Goal: Information Seeking & Learning: Check status

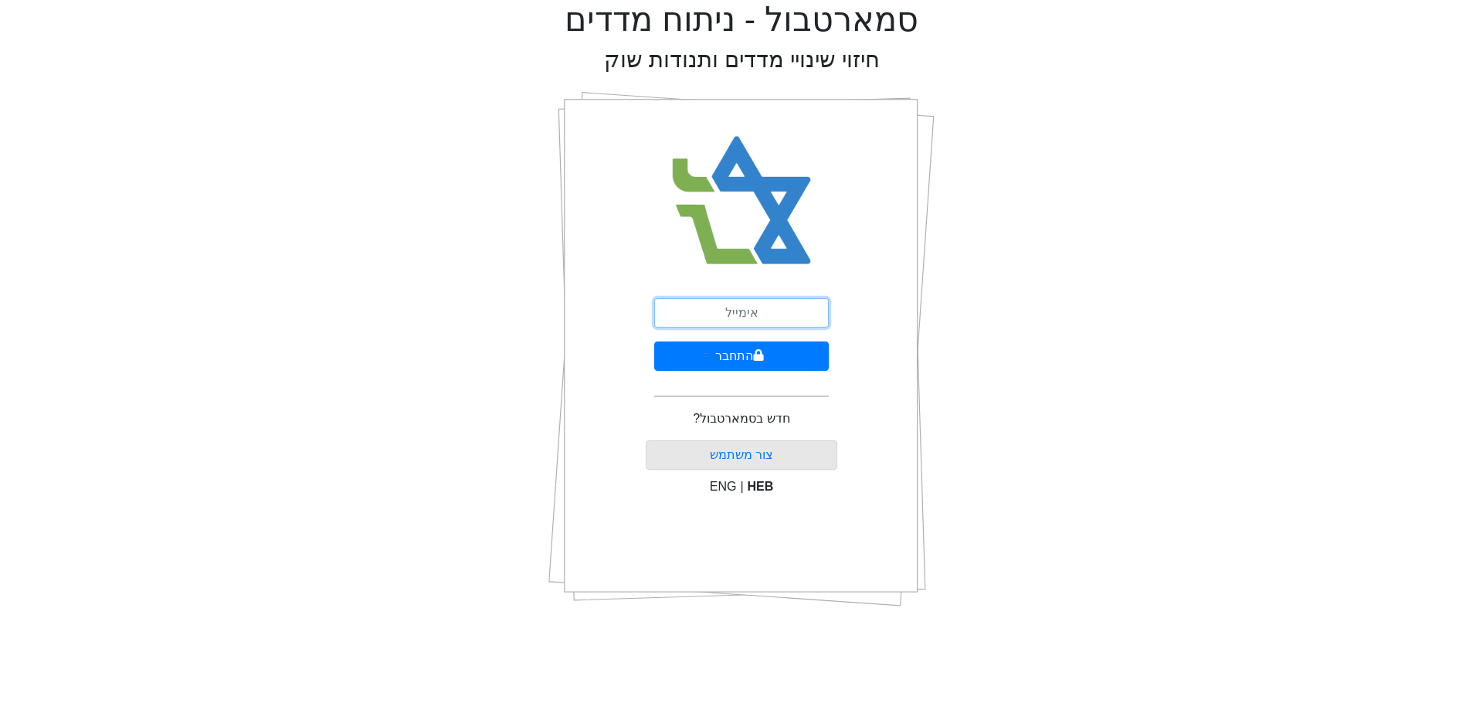
click at [753, 299] on input "email" at bounding box center [741, 312] width 175 height 29
type input "[EMAIL_ADDRESS][DOMAIN_NAME]"
click at [769, 355] on button "התחבר" at bounding box center [741, 355] width 175 height 29
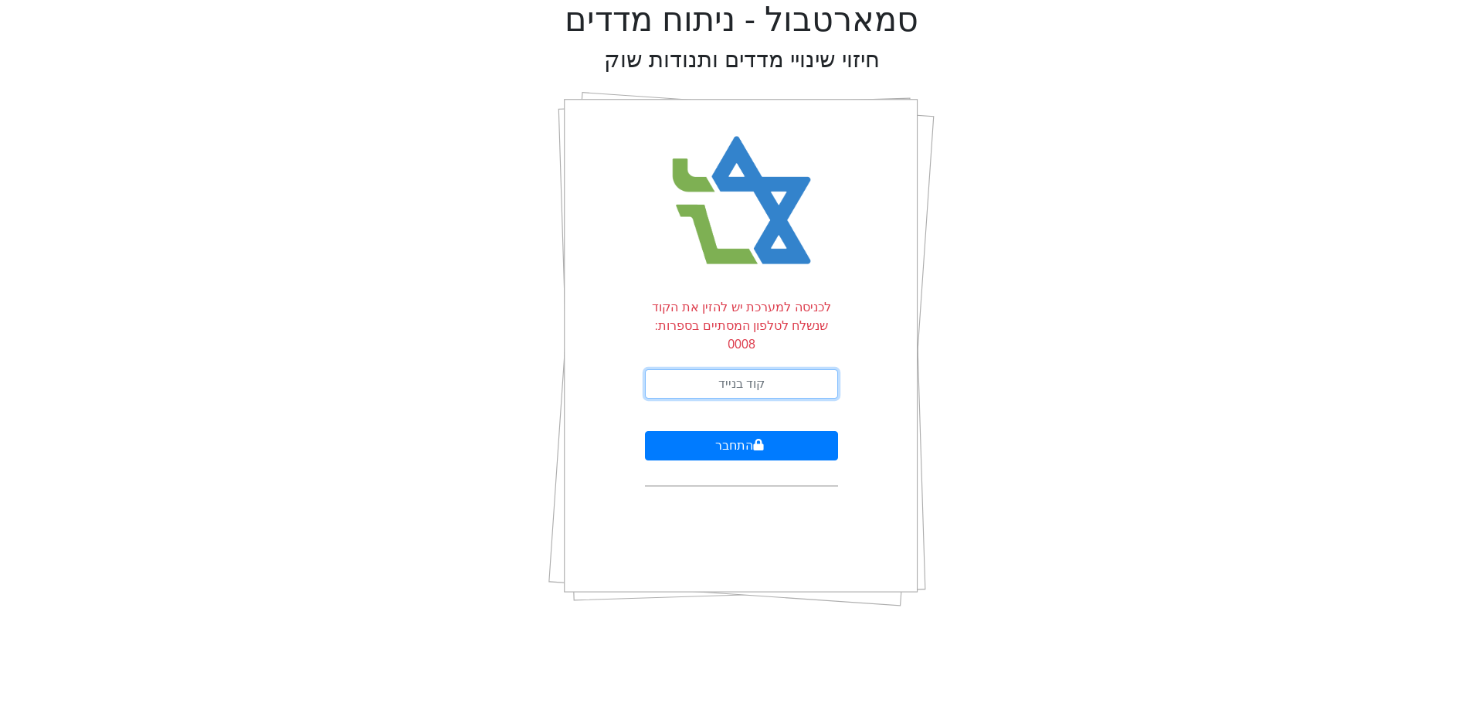
click at [769, 369] on input "text" at bounding box center [741, 383] width 193 height 29
type input "335504"
click at [645, 431] on button "התחבר" at bounding box center [741, 445] width 193 height 29
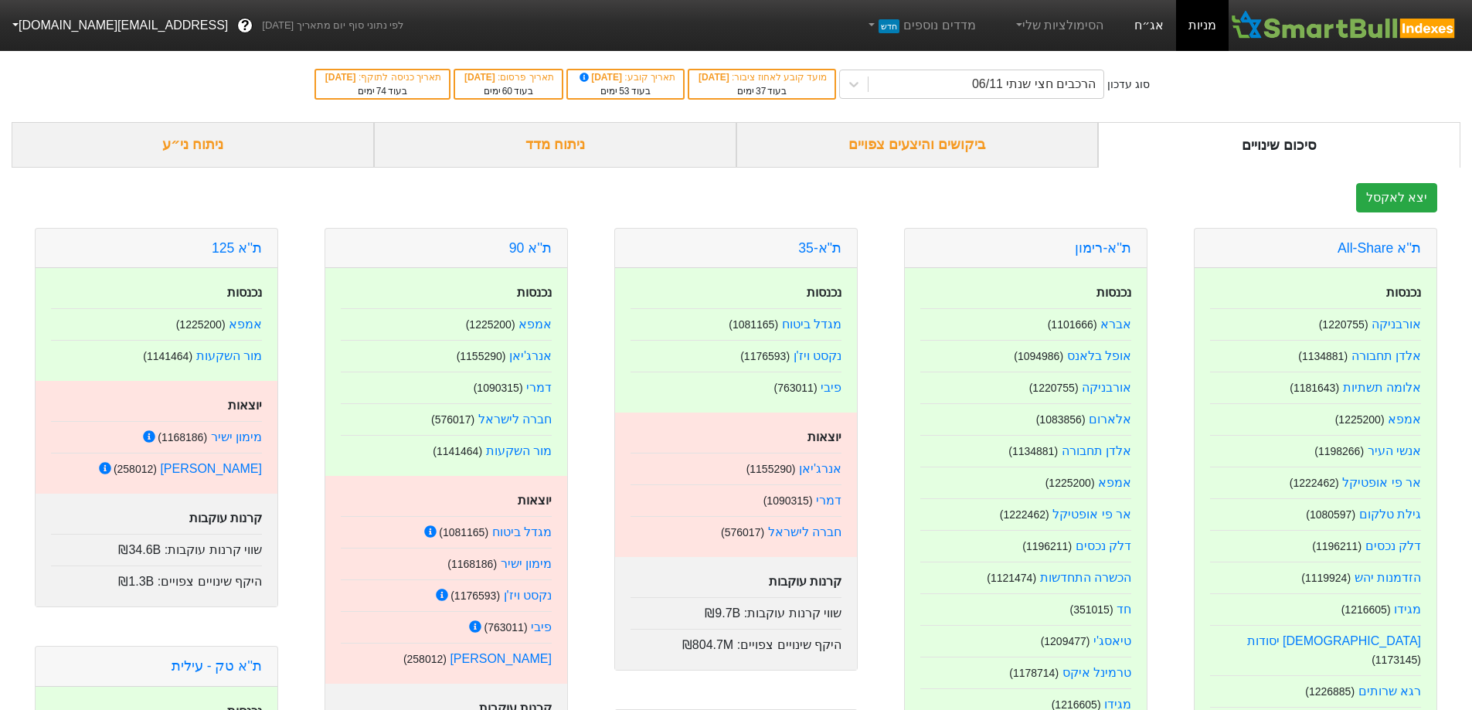
click at [1162, 20] on link "אג״ח" at bounding box center [1149, 25] width 54 height 51
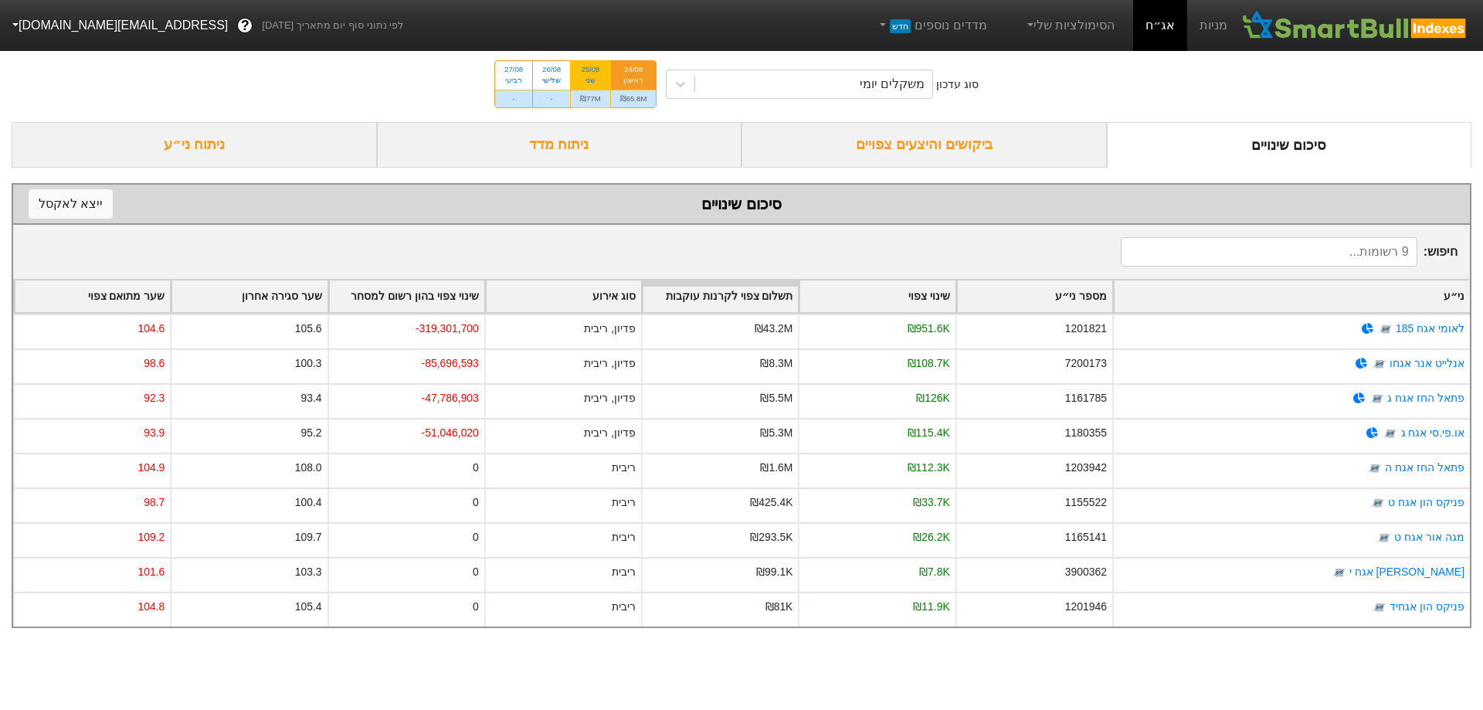
click at [606, 69] on div "25/08 שני" at bounding box center [590, 75] width 39 height 28
click at [590, 69] on input "25/08 שני ₪77M" at bounding box center [585, 66] width 10 height 10
radio input "true"
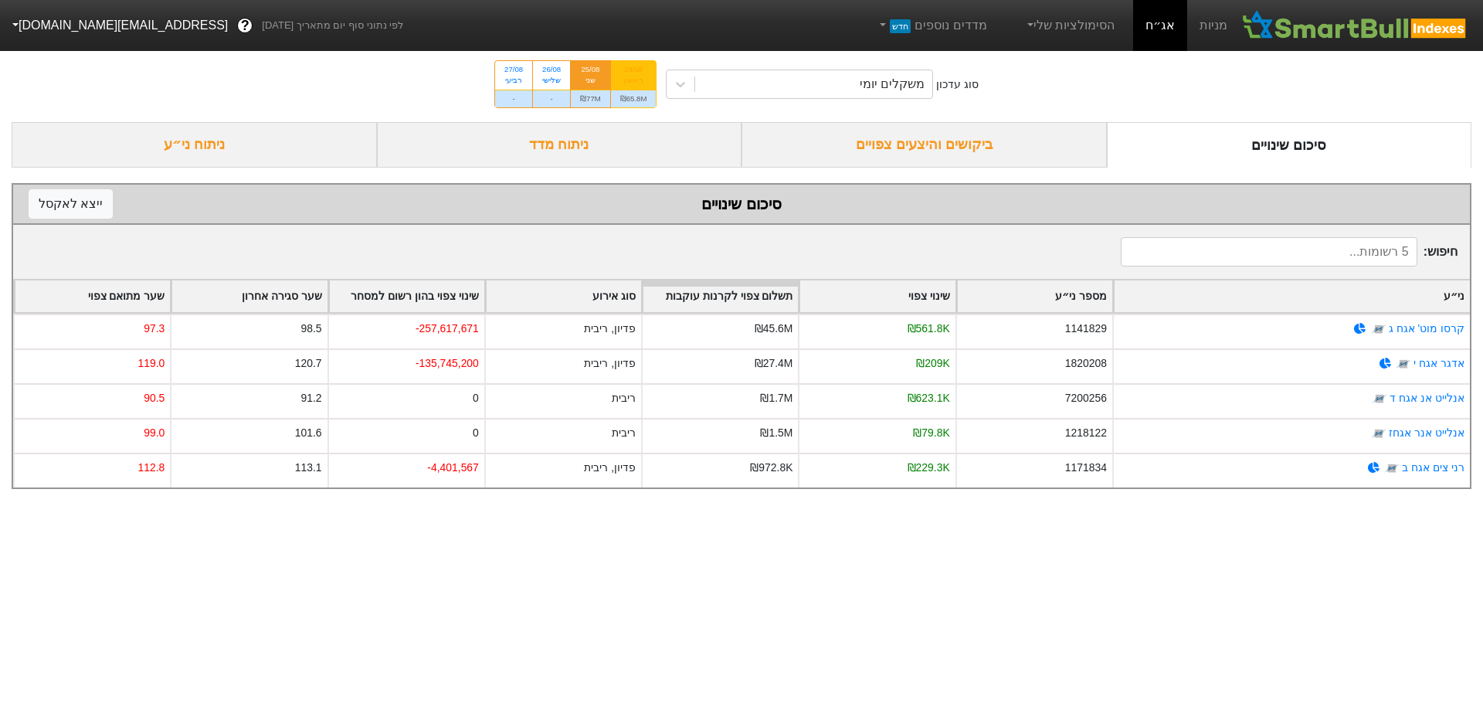
click at [657, 90] on div "₪65.8M" at bounding box center [634, 99] width 46 height 18
click at [633, 71] on input "24/08 ראשון ₪65.8M" at bounding box center [628, 66] width 10 height 10
radio input "true"
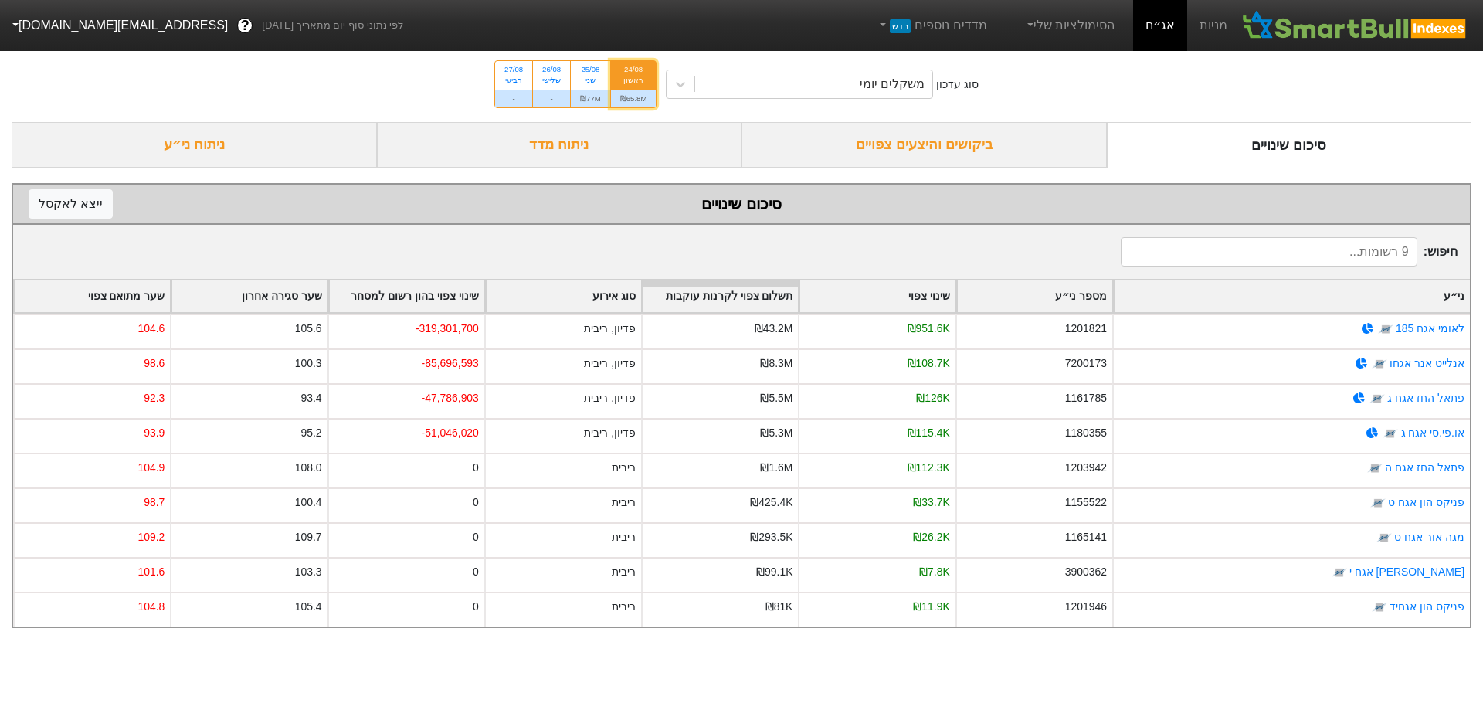
click at [908, 145] on div "ביקושים והיצעים צפויים" at bounding box center [924, 145] width 365 height 46
